Goal: Check status: Check status

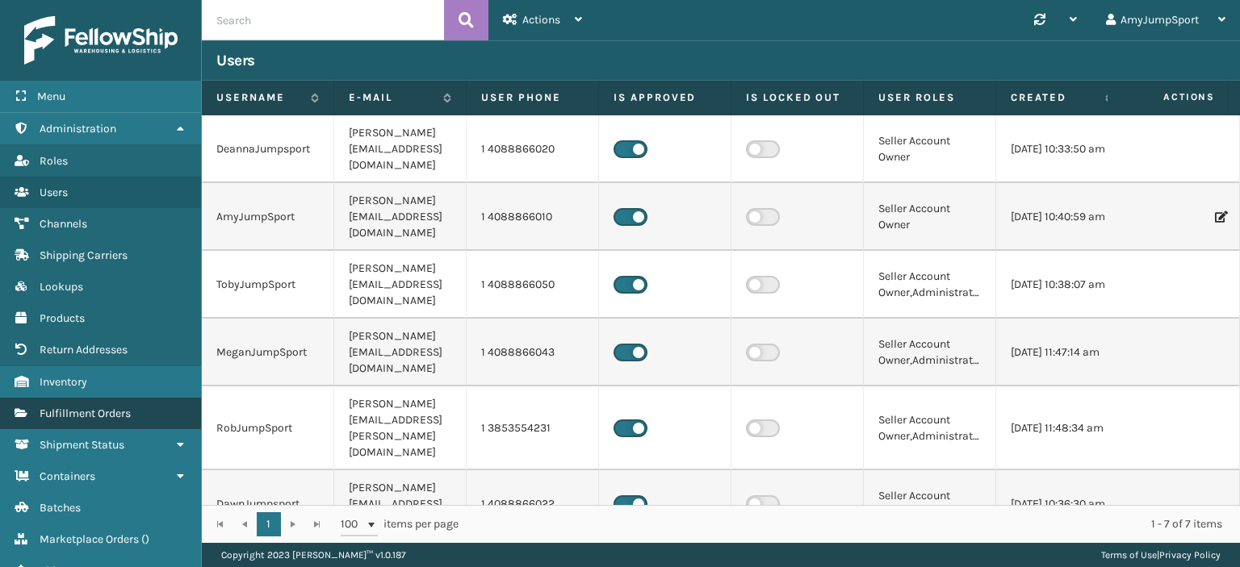
click at [66, 409] on span "Fulfillment Orders" at bounding box center [85, 414] width 91 height 14
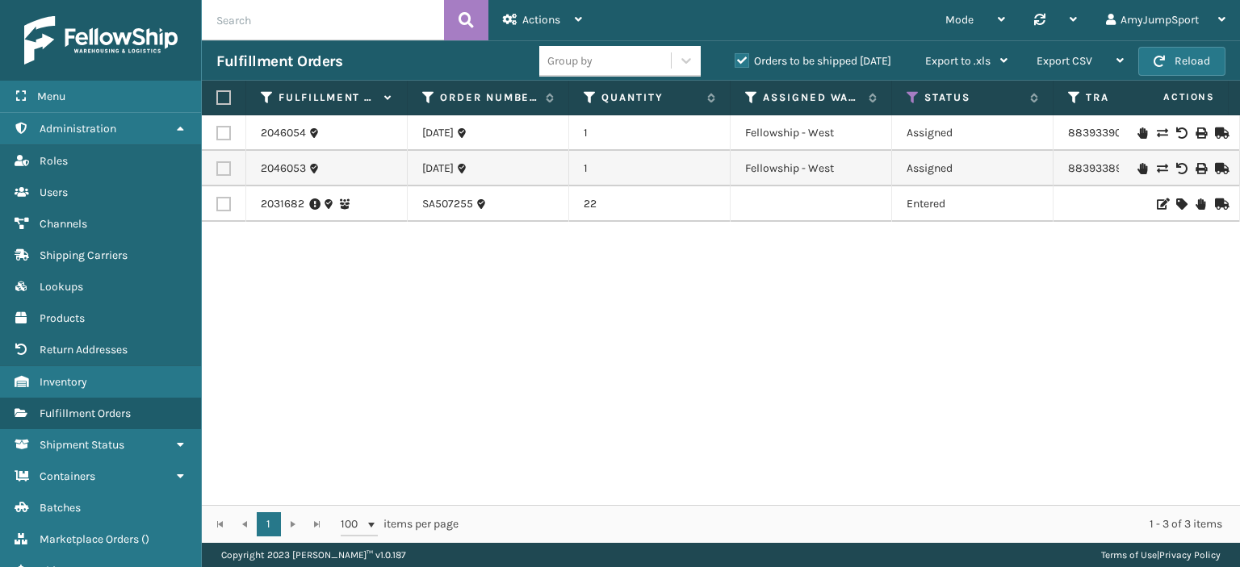
scroll to position [0, 75]
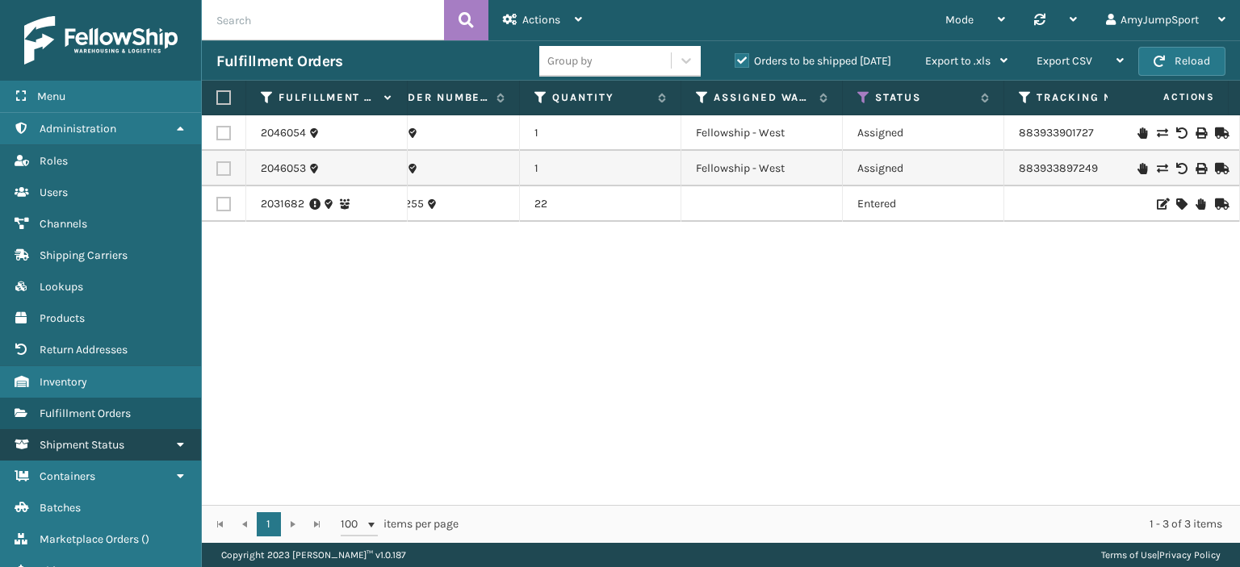
click at [117, 438] on span "Shipment Status" at bounding box center [82, 445] width 85 height 14
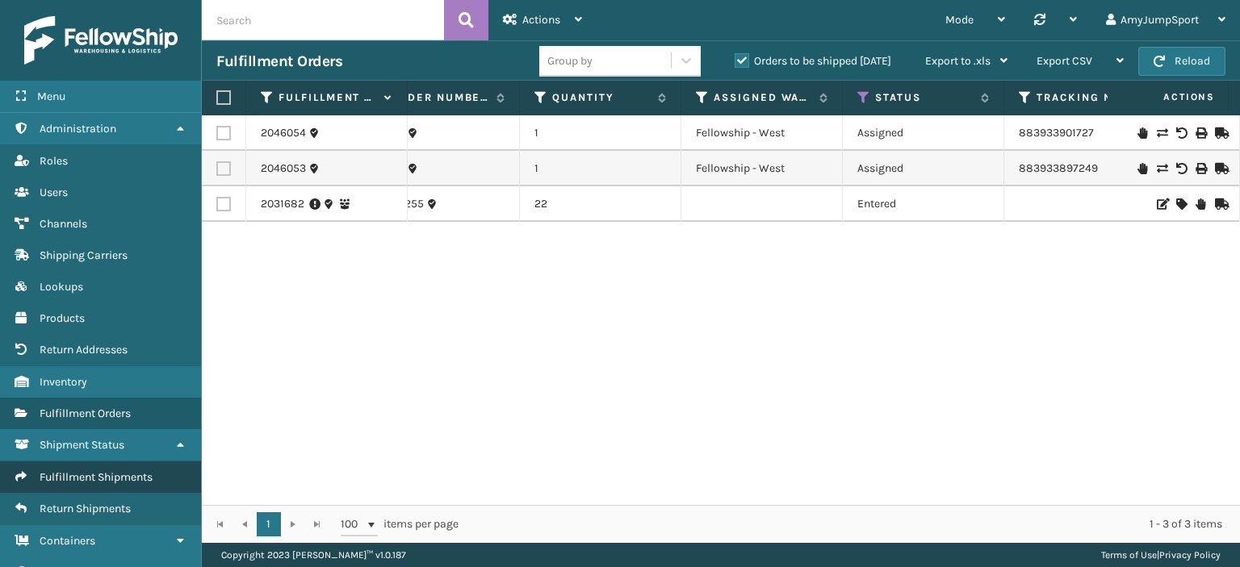
click at [116, 471] on span "Fulfillment Shipments" at bounding box center [96, 478] width 113 height 14
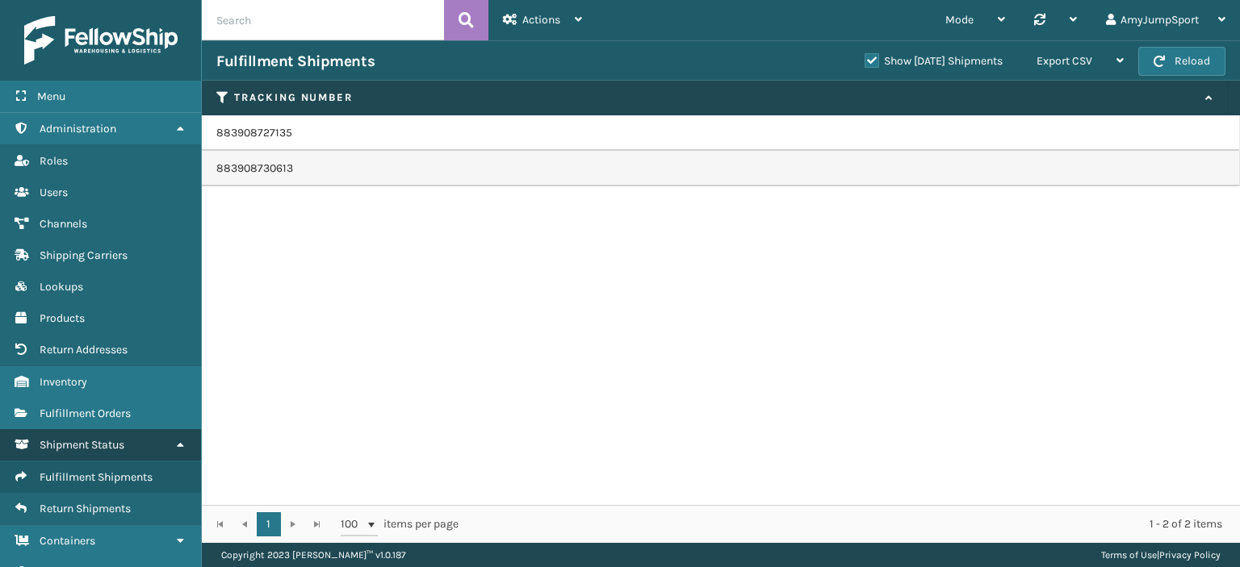
click at [106, 440] on span "Shipment Status" at bounding box center [82, 445] width 85 height 14
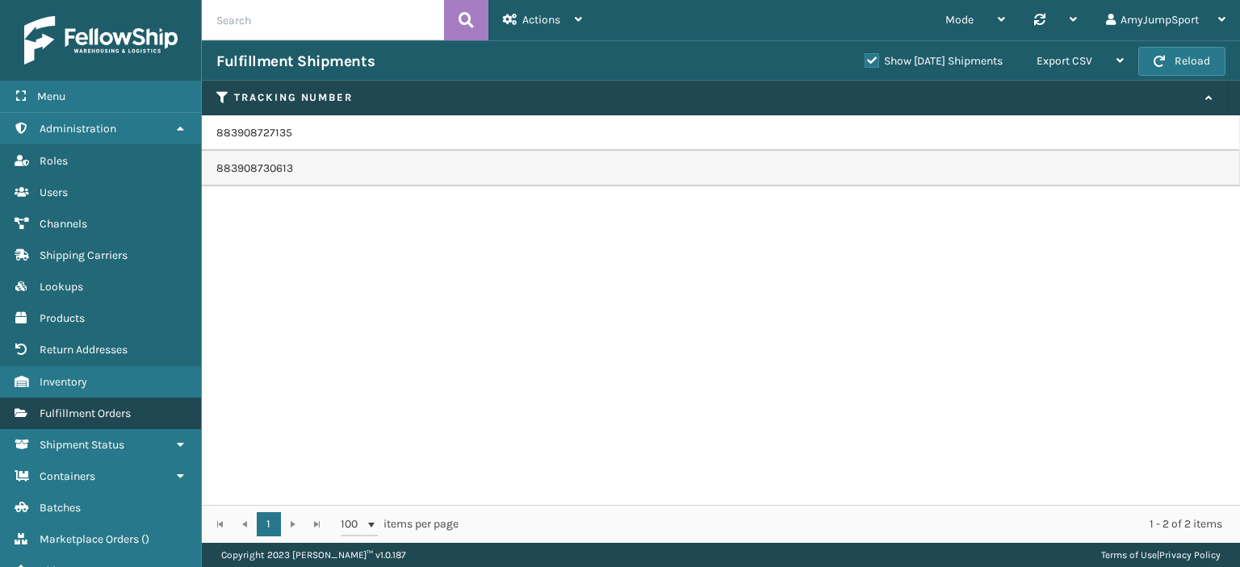
click at [103, 409] on span "Fulfillment Orders" at bounding box center [85, 414] width 91 height 14
